Goal: Task Accomplishment & Management: Check status

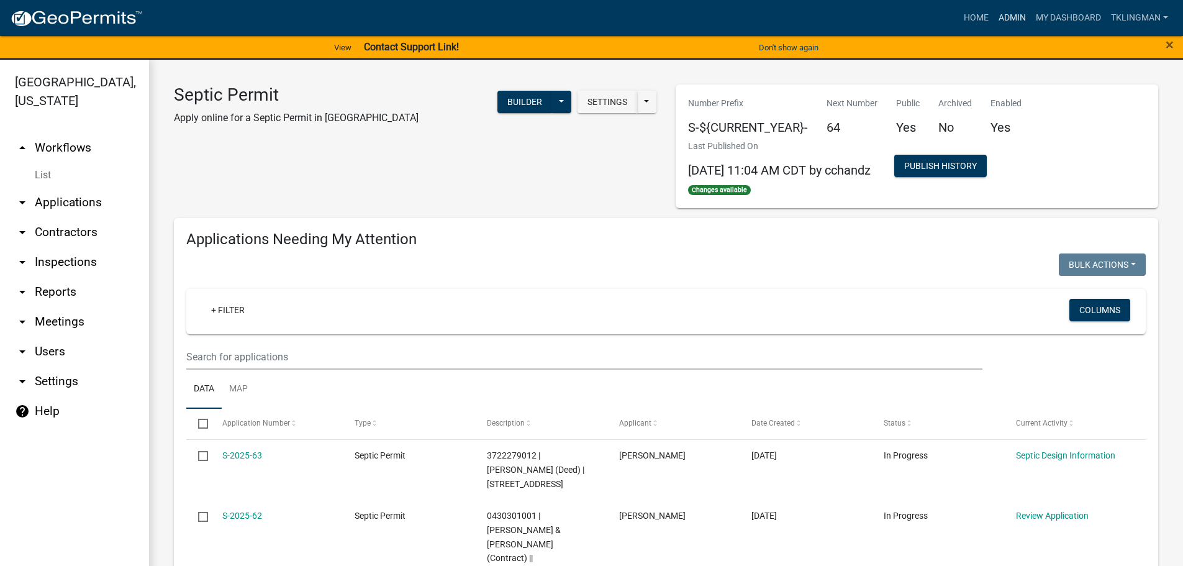
click at [1013, 18] on link "Admin" at bounding box center [1012, 18] width 37 height 24
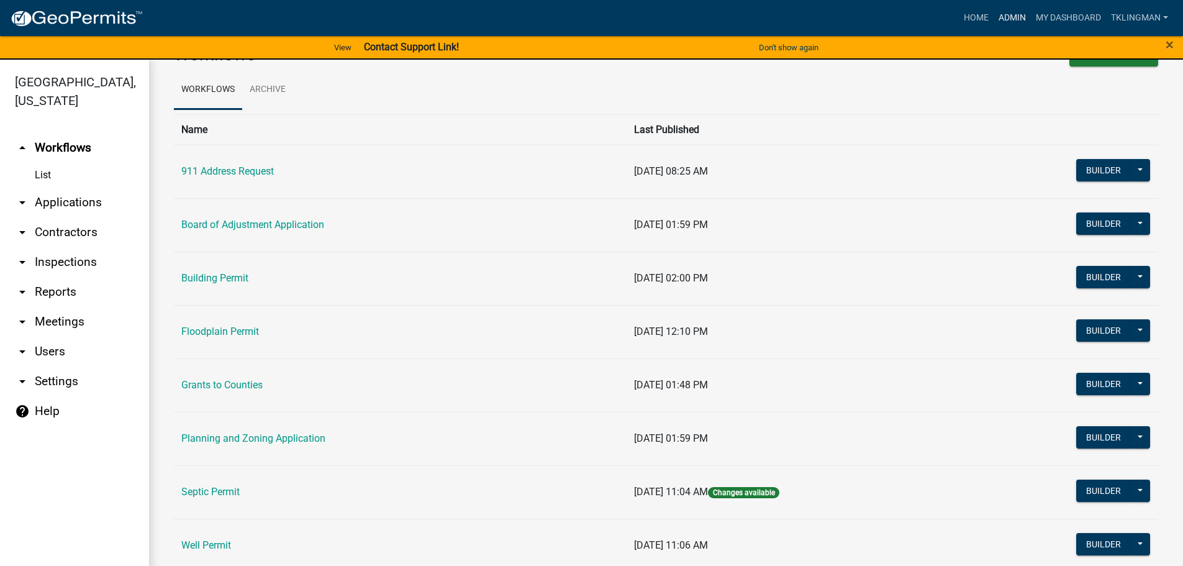
scroll to position [62, 0]
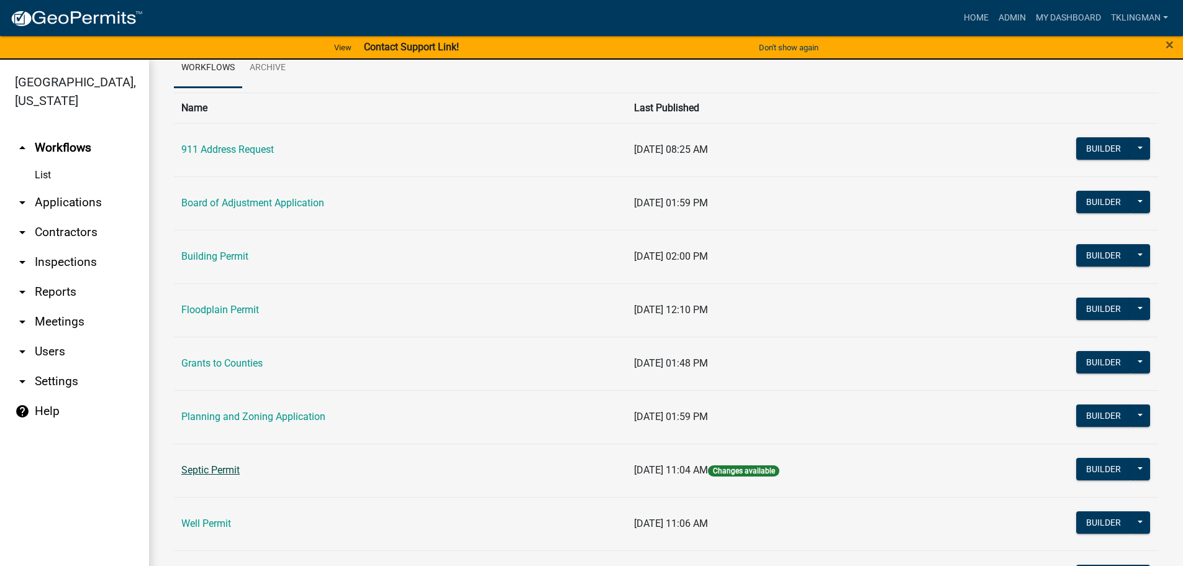
click at [200, 470] on link "Septic Permit" at bounding box center [210, 470] width 58 height 12
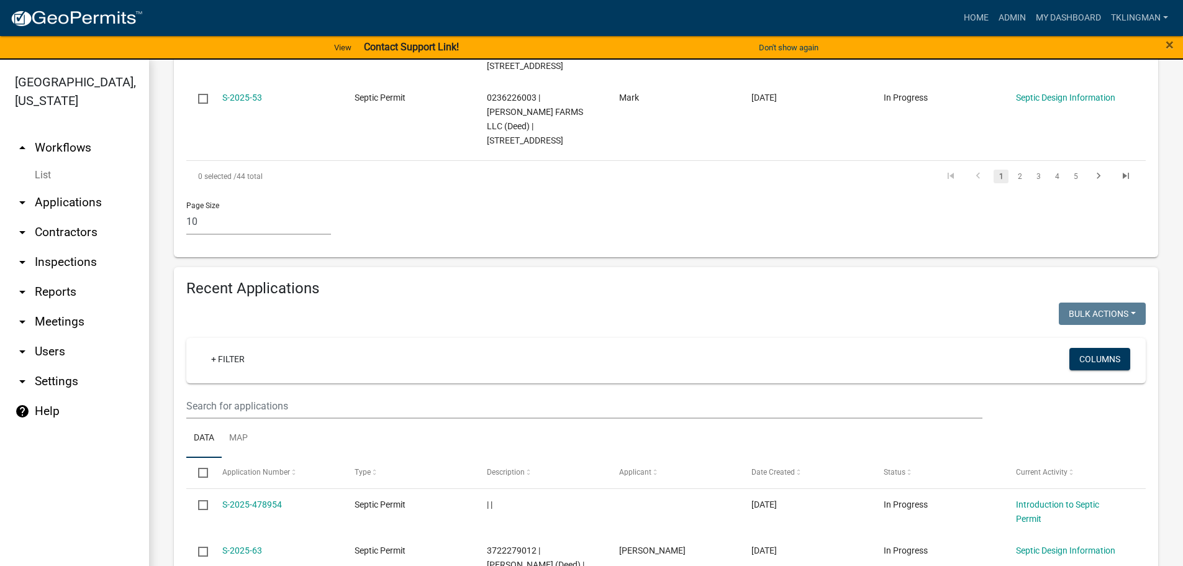
scroll to position [1118, 0]
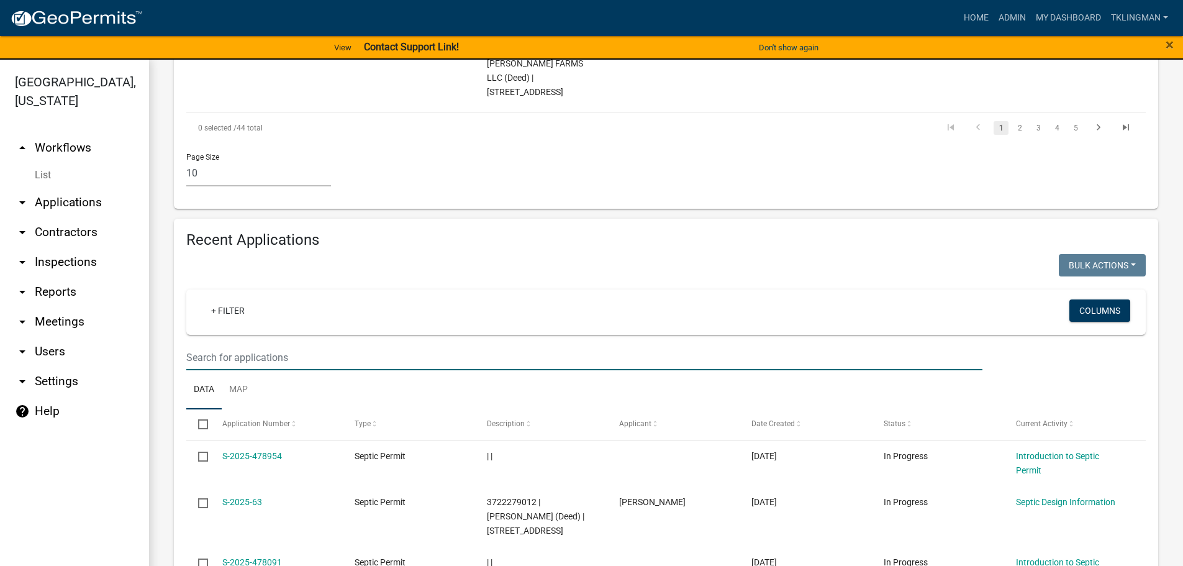
click at [304, 345] on input "text" at bounding box center [584, 357] width 796 height 25
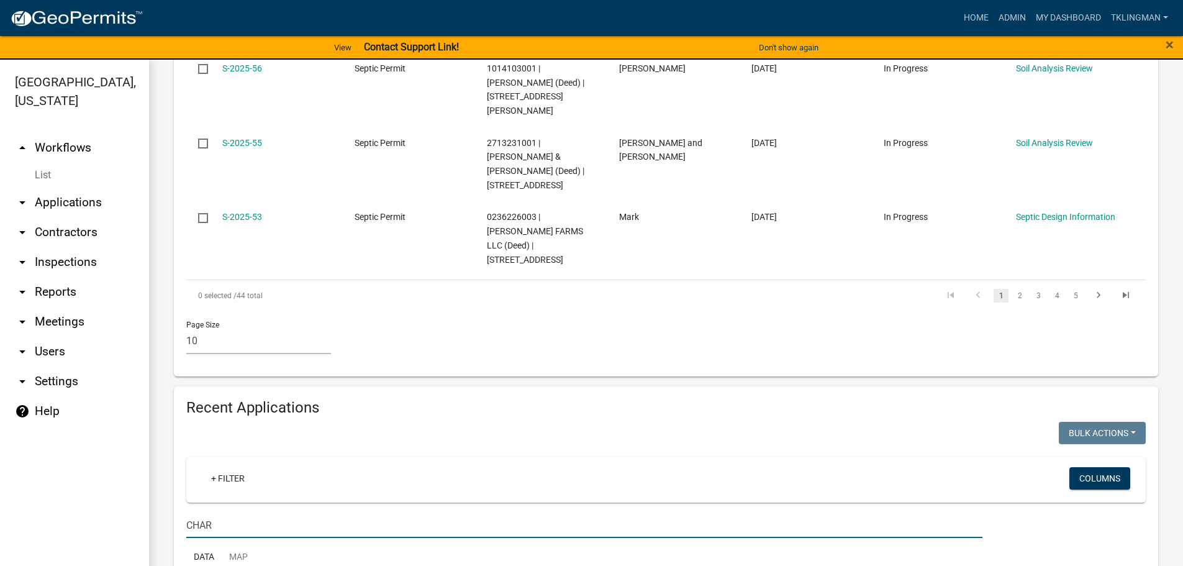
scroll to position [961, 0]
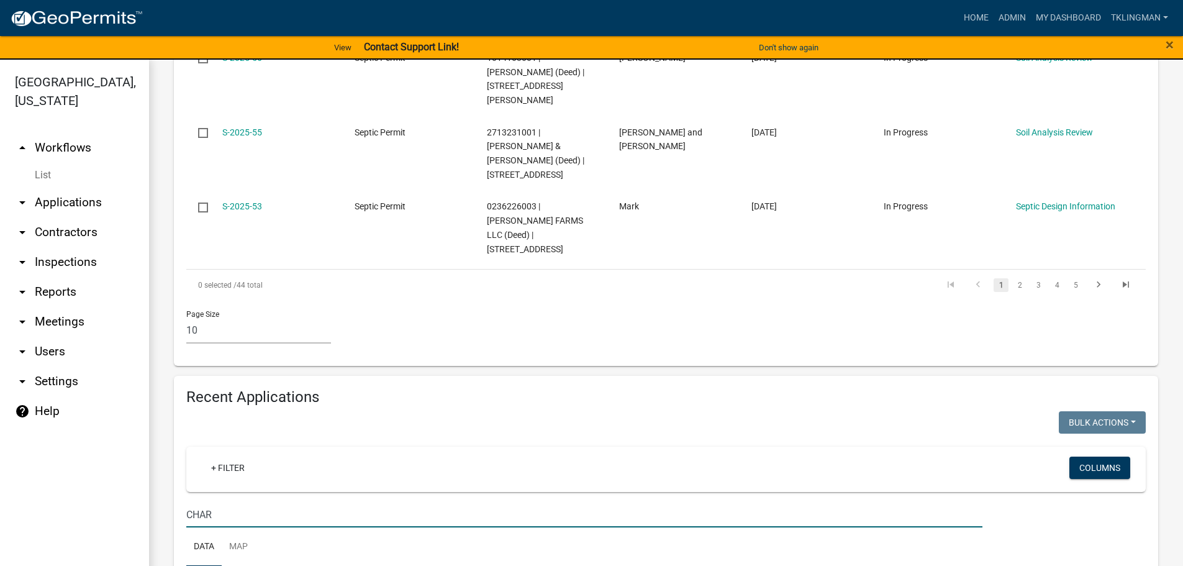
drag, startPoint x: 230, startPoint y: 416, endPoint x: 94, endPoint y: 399, distance: 136.4
click at [104, 402] on div "[GEOGRAPHIC_DATA], [US_STATE] arrow_drop_up Workflows List arrow_drop_down Appl…" at bounding box center [591, 320] width 1183 height 521
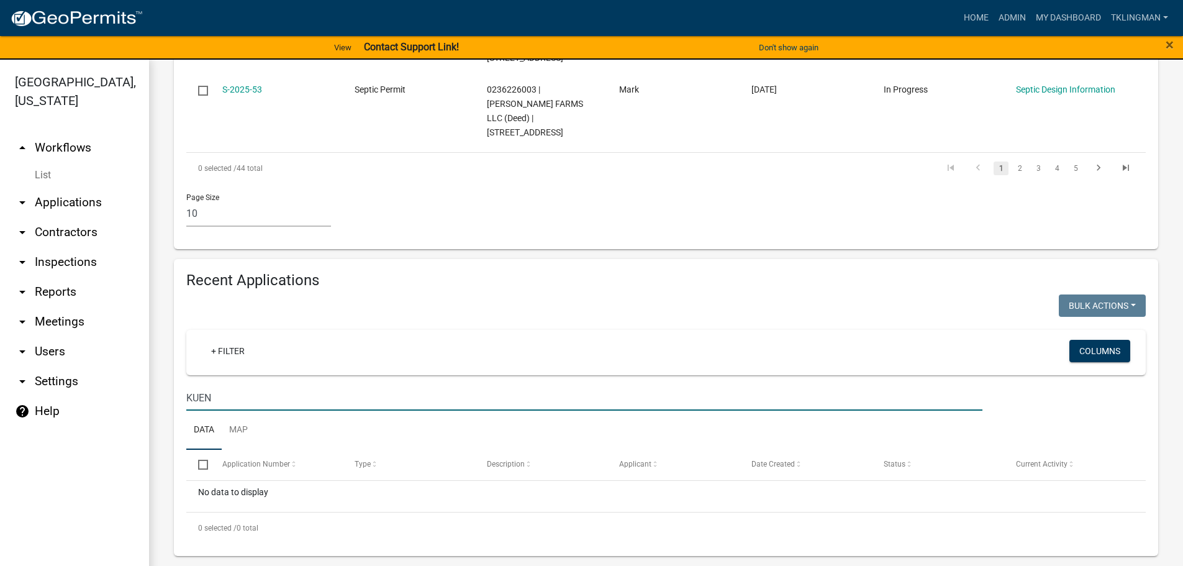
scroll to position [978, 0]
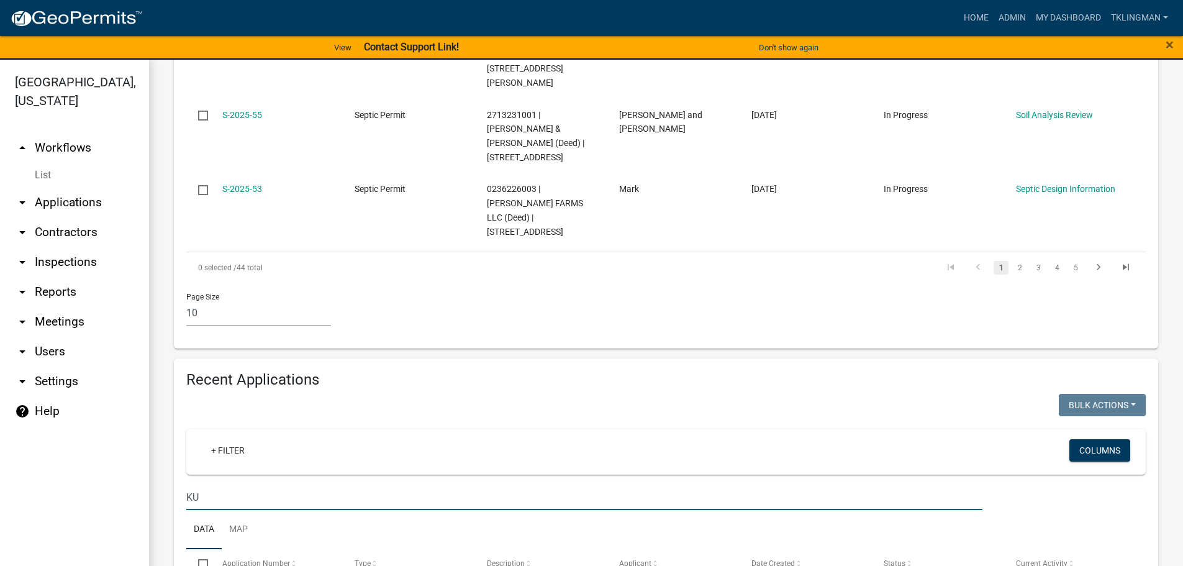
type input "K"
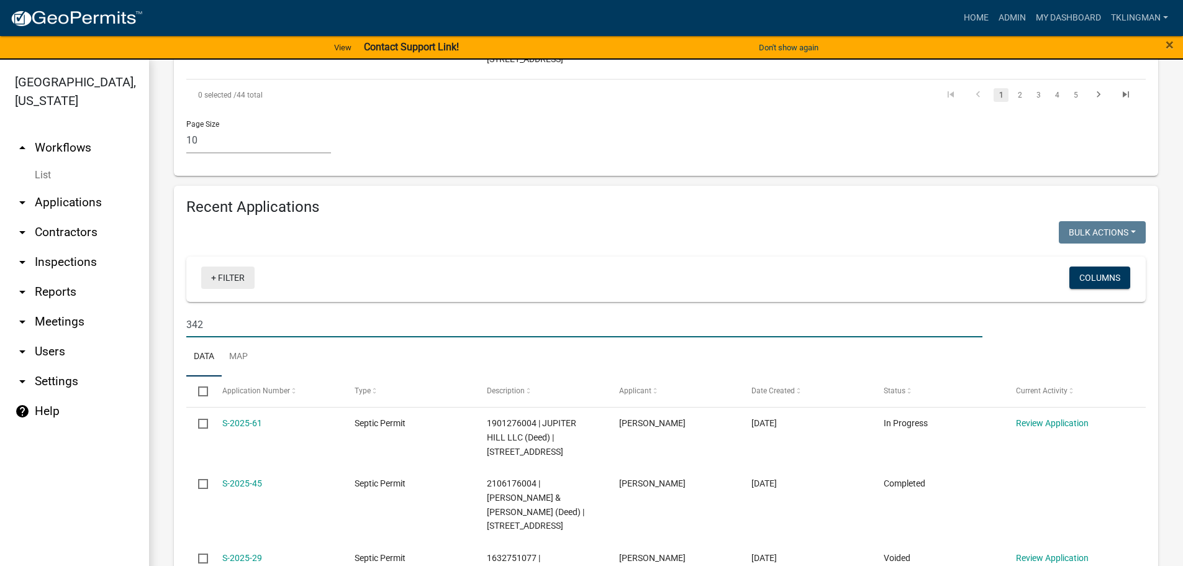
scroll to position [1147, 0]
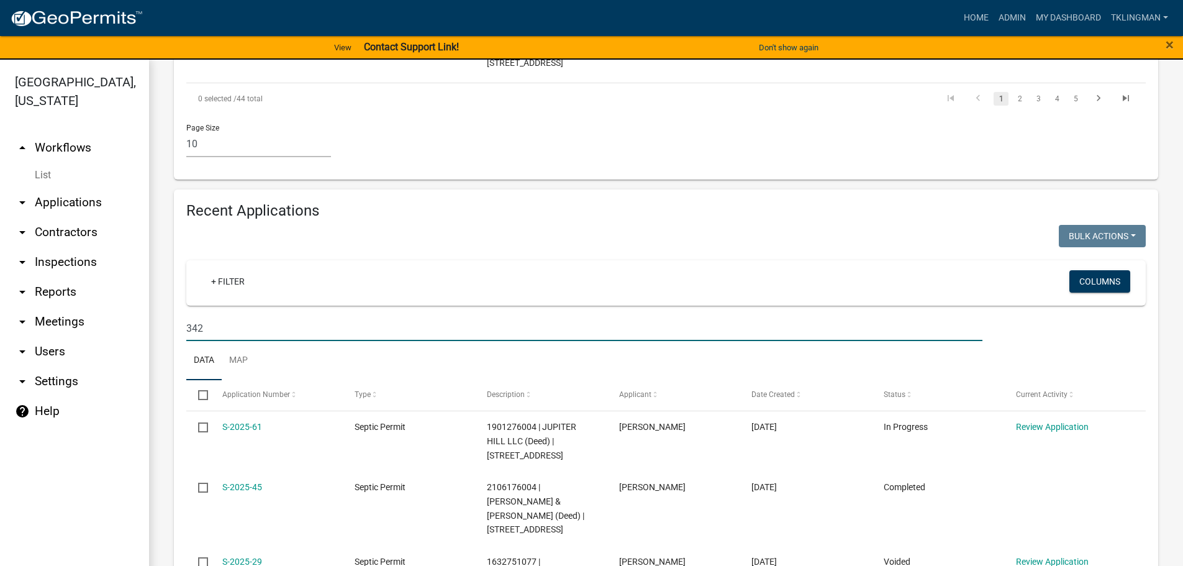
drag, startPoint x: 207, startPoint y: 221, endPoint x: 127, endPoint y: 224, distance: 79.6
click at [127, 224] on div "[GEOGRAPHIC_DATA], [US_STATE] arrow_drop_up Workflows List arrow_drop_down Appl…" at bounding box center [591, 320] width 1183 height 521
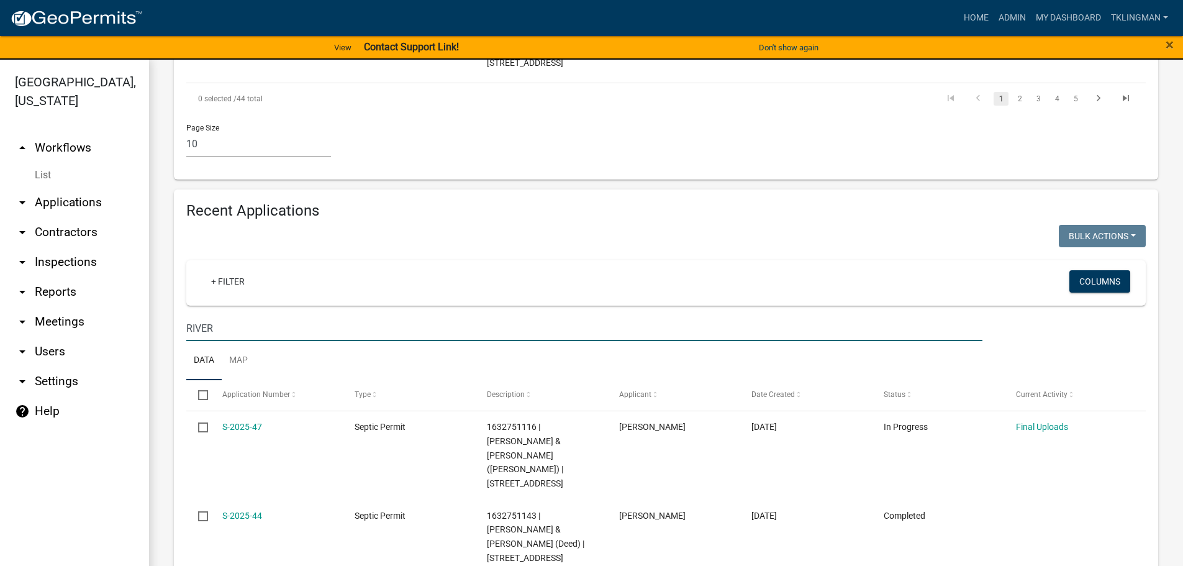
type input "RIVER"
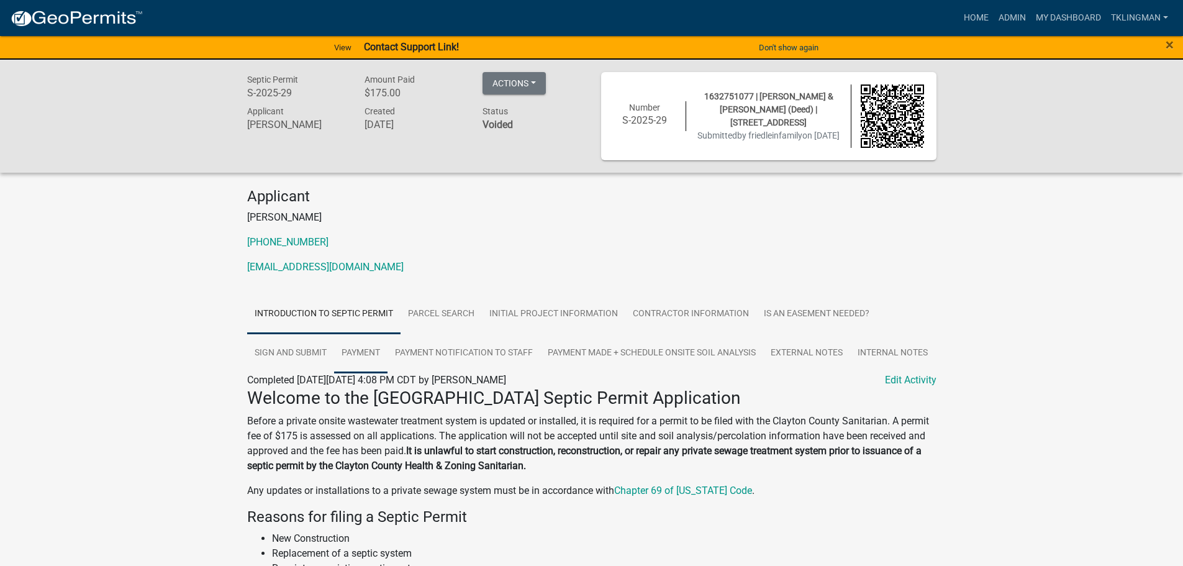
click at [348, 359] on link "Payment" at bounding box center [360, 354] width 53 height 40
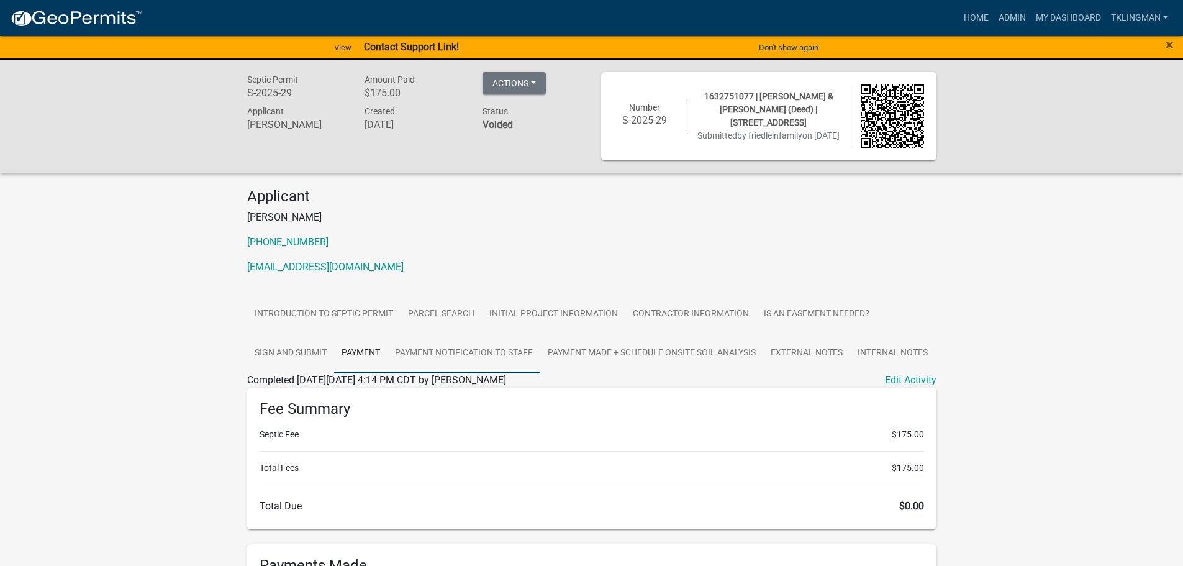
click at [495, 353] on link "Payment Notification to Staff" at bounding box center [464, 354] width 153 height 40
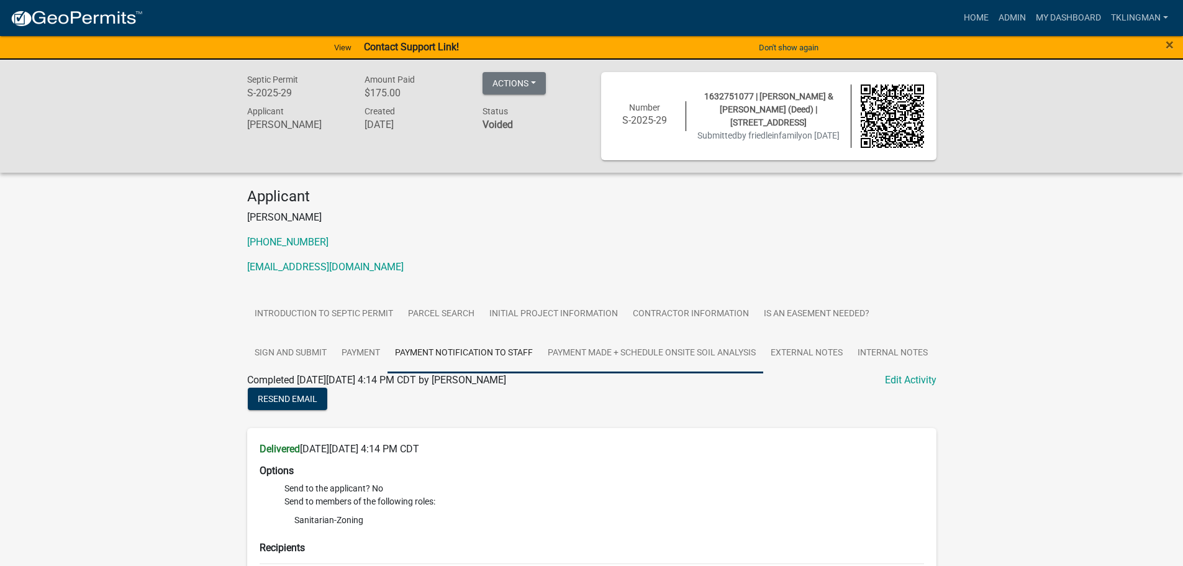
click at [621, 348] on link "Payment Made + Schedule Onsite Soil Analysis" at bounding box center [651, 354] width 223 height 40
click at [812, 345] on link "External Notes" at bounding box center [806, 354] width 87 height 40
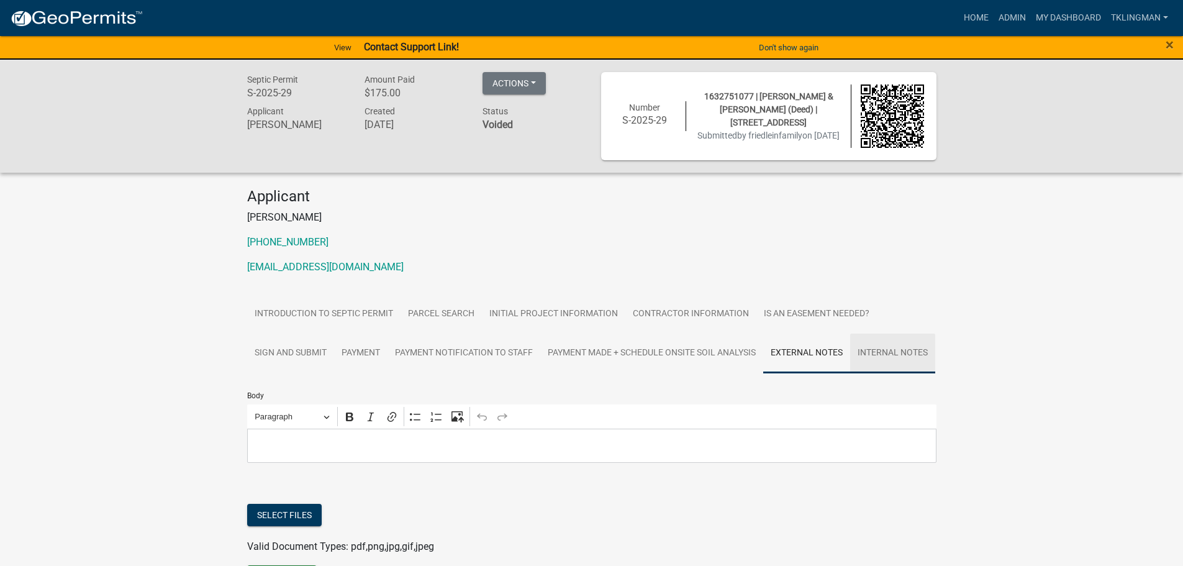
click at [850, 373] on link "Internal Notes" at bounding box center [892, 354] width 85 height 40
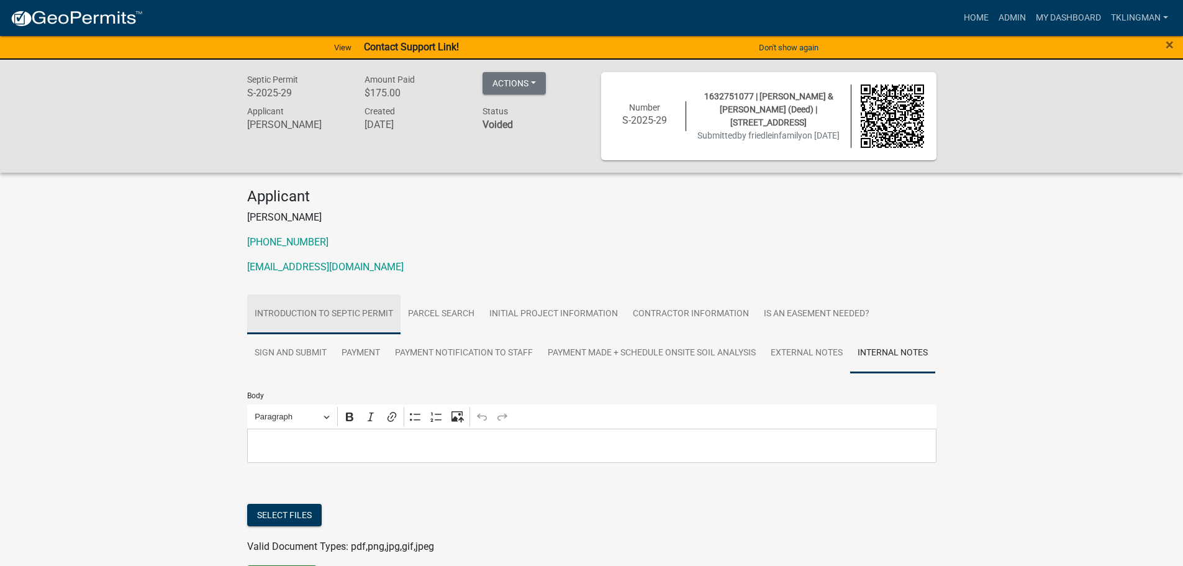
click at [331, 312] on link "Introduction to Septic Permit" at bounding box center [323, 314] width 153 height 40
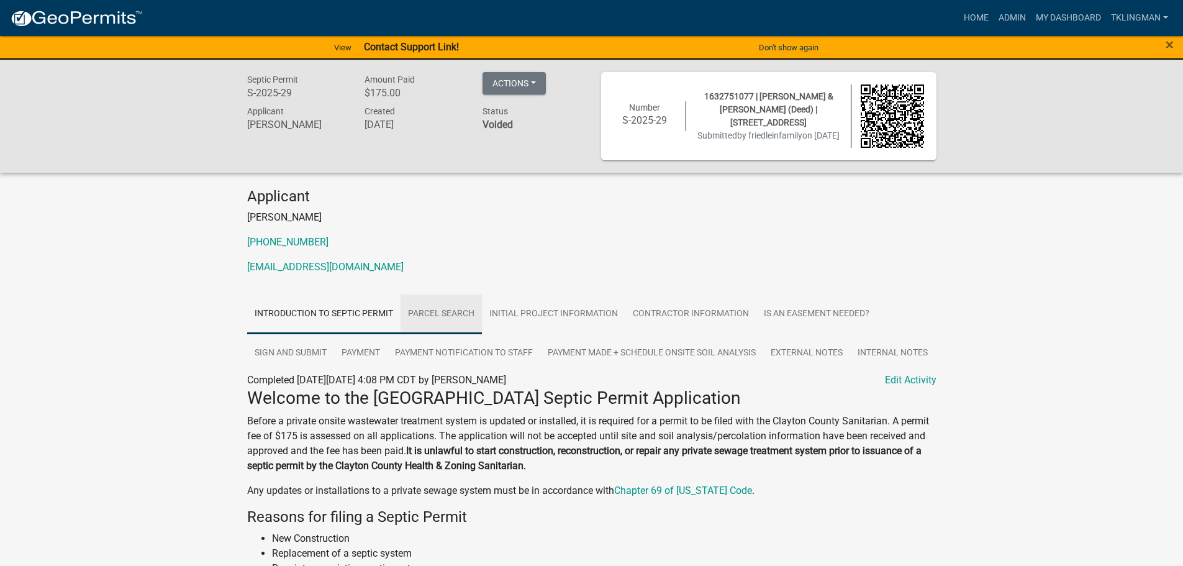
click at [466, 320] on link "Parcel search" at bounding box center [441, 314] width 81 height 40
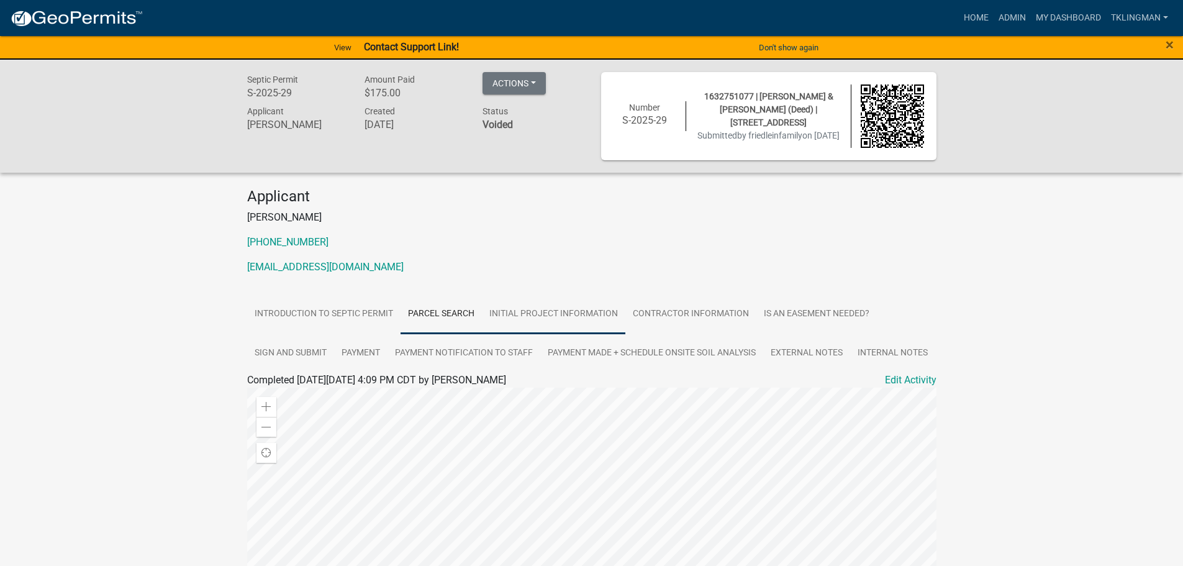
click at [557, 310] on link "Initial Project Information" at bounding box center [553, 314] width 143 height 40
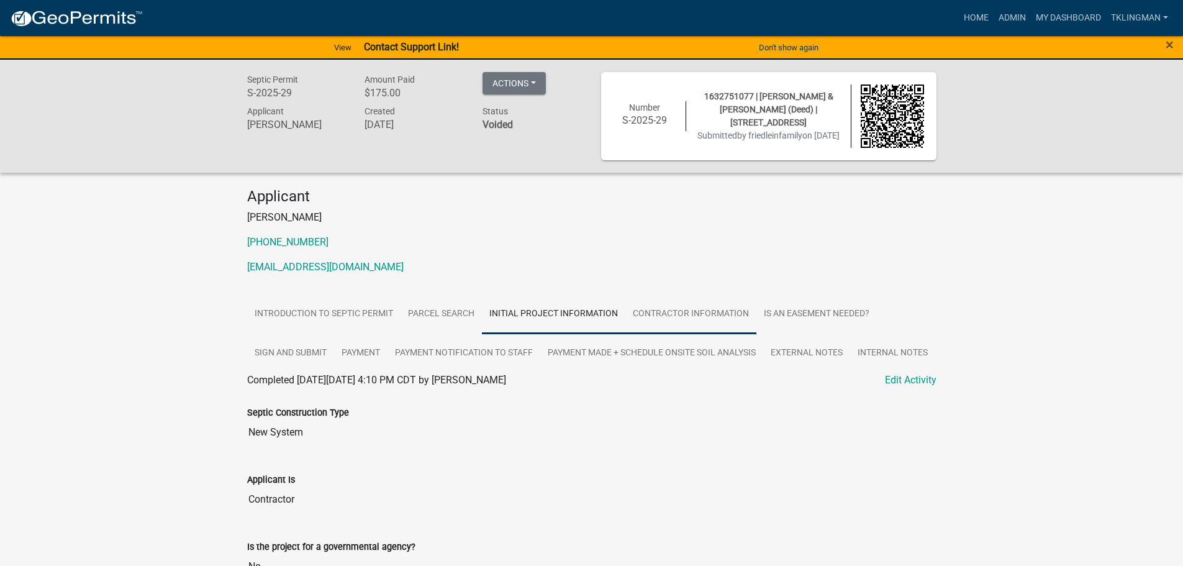
click at [724, 311] on link "Contractor Information" at bounding box center [691, 314] width 131 height 40
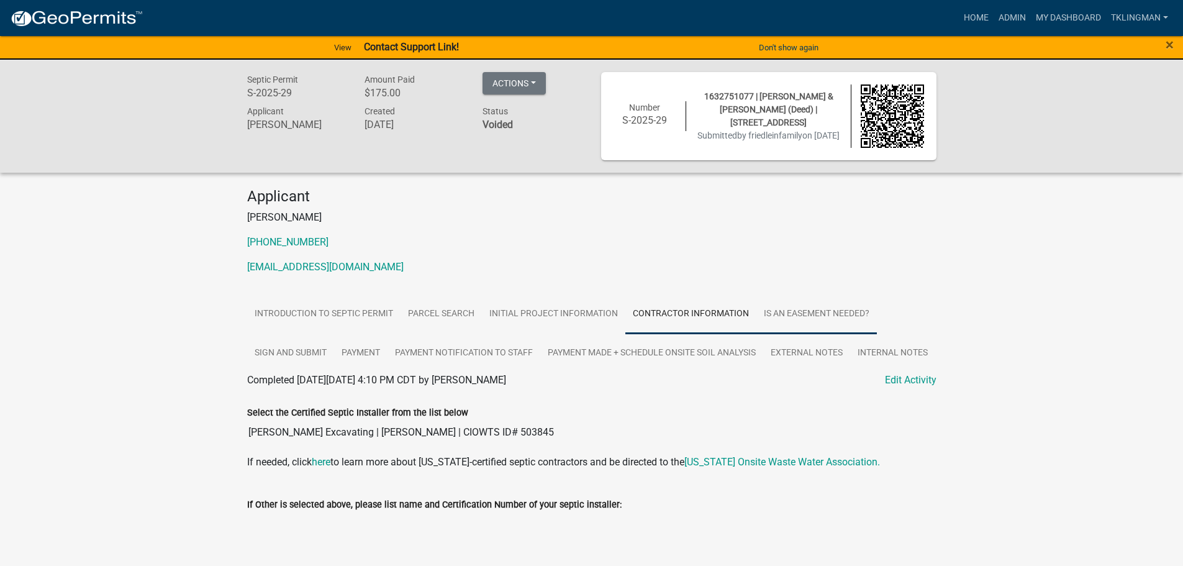
click at [828, 313] on link "Is an Easement Needed?" at bounding box center [817, 314] width 121 height 40
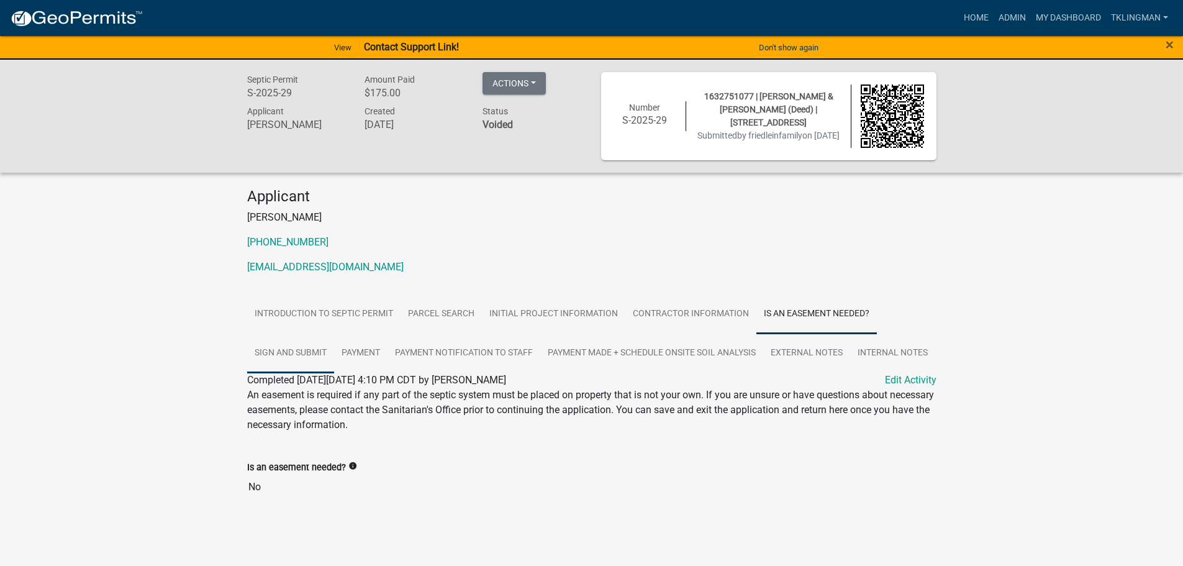
click at [303, 349] on link "Sign and Submit" at bounding box center [290, 354] width 87 height 40
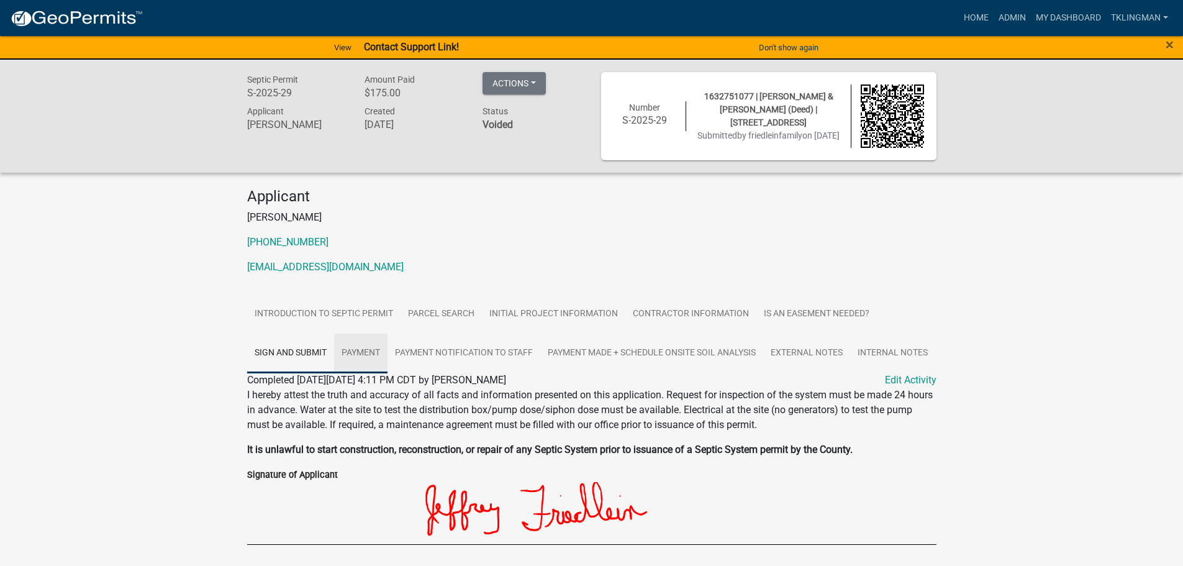
click at [372, 361] on link "Payment" at bounding box center [360, 354] width 53 height 40
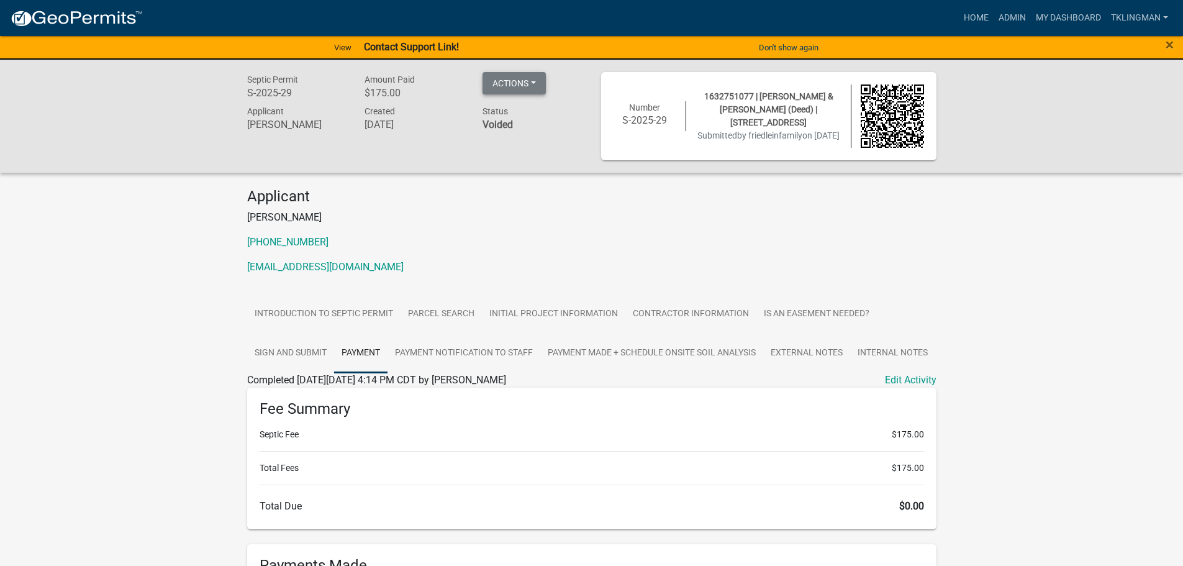
click at [524, 80] on button "Actions" at bounding box center [514, 83] width 63 height 22
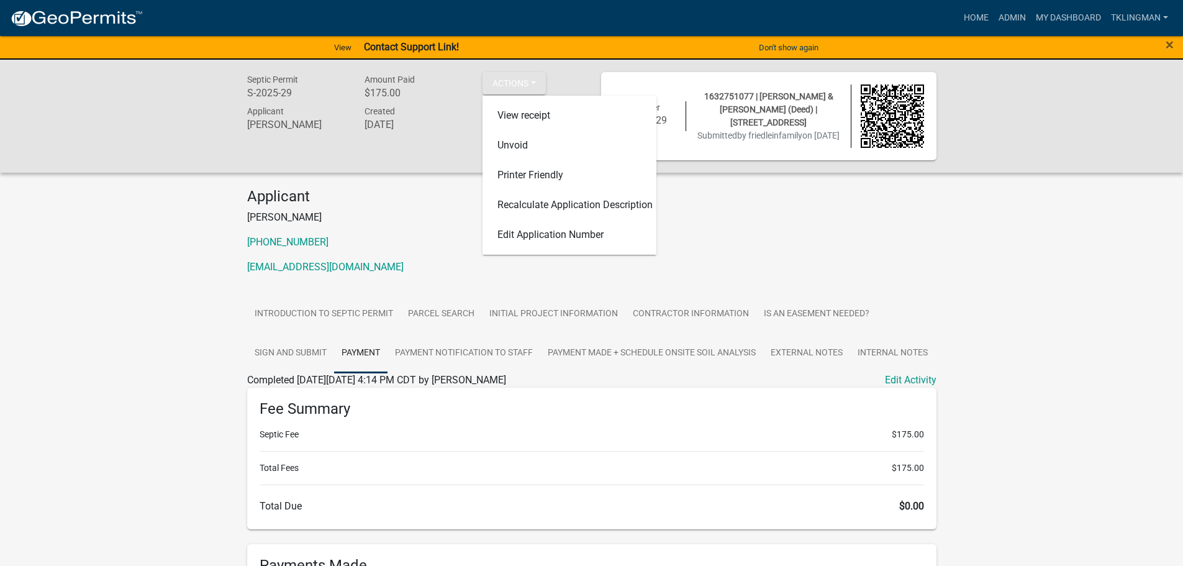
click at [771, 239] on p "[PHONE_NUMBER]" at bounding box center [591, 242] width 689 height 15
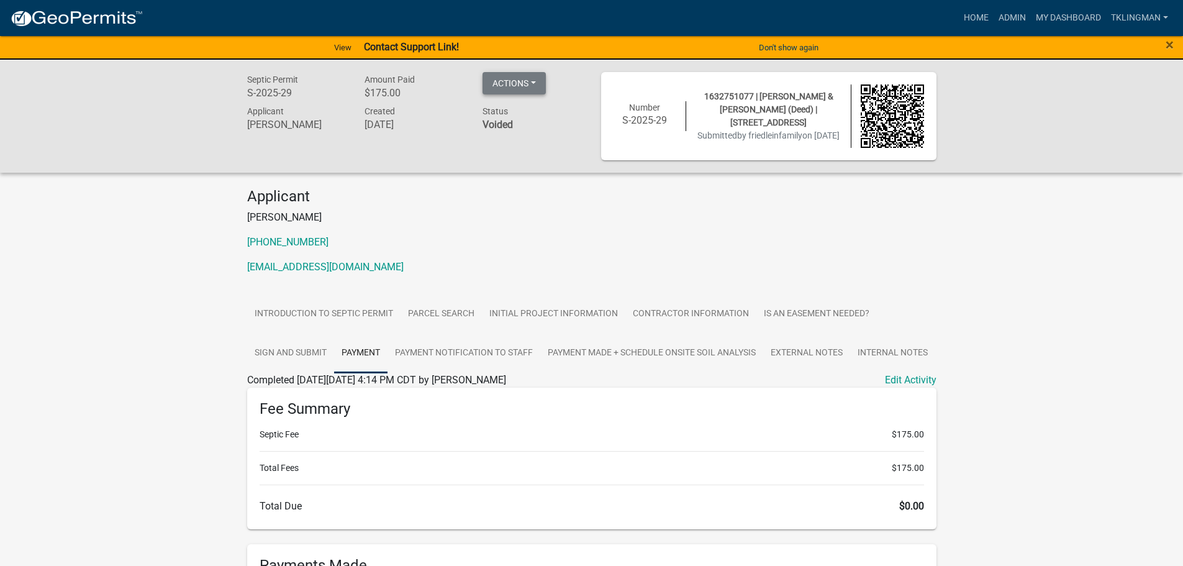
click at [534, 80] on button "Actions" at bounding box center [514, 83] width 63 height 22
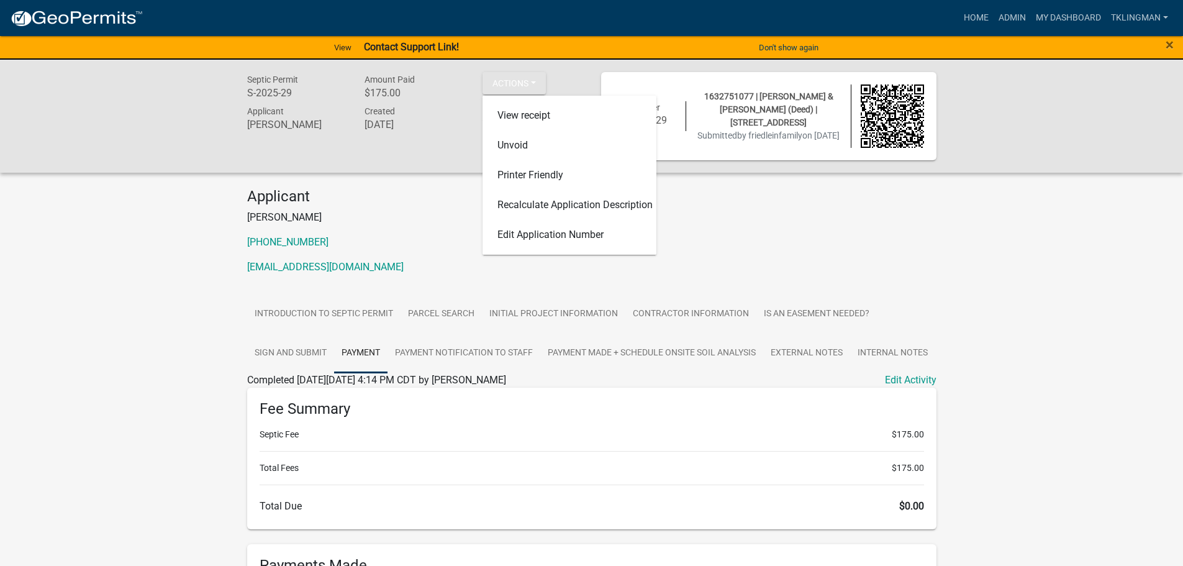
click at [894, 267] on p "[EMAIL_ADDRESS][DOMAIN_NAME]" at bounding box center [591, 267] width 689 height 15
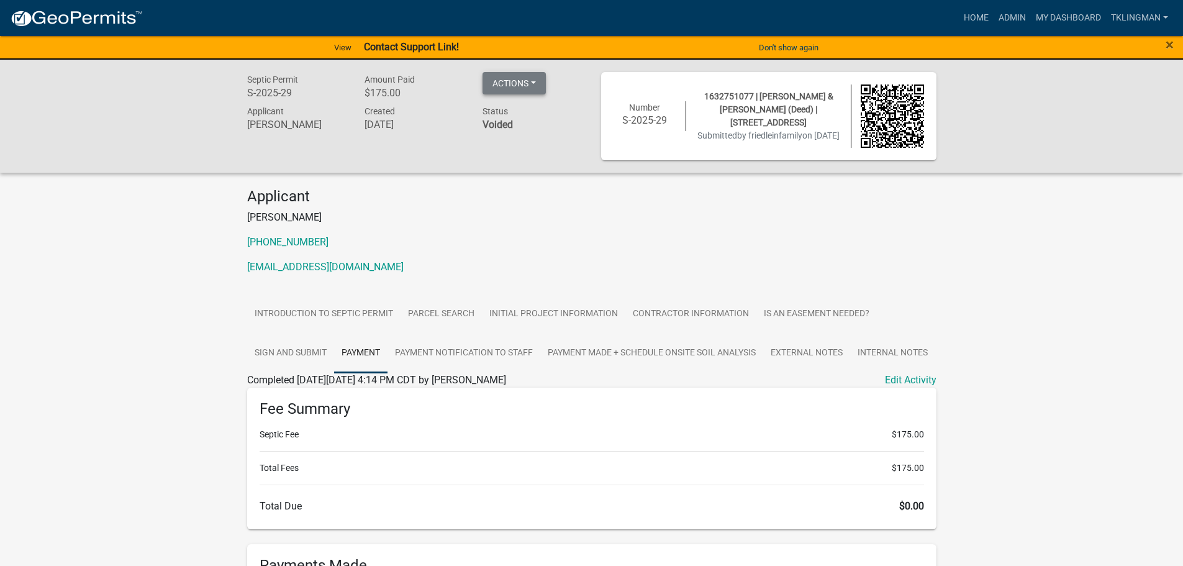
click at [524, 81] on button "Actions" at bounding box center [514, 83] width 63 height 22
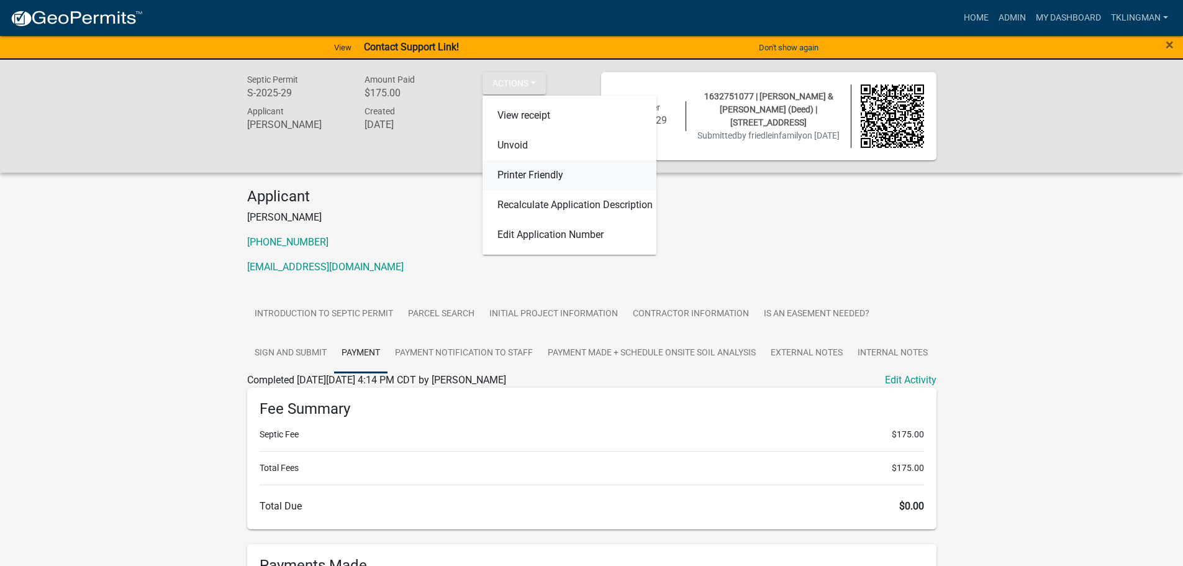
click at [529, 181] on link "Printer Friendly" at bounding box center [570, 175] width 174 height 30
